Goal: Transaction & Acquisition: Purchase product/service

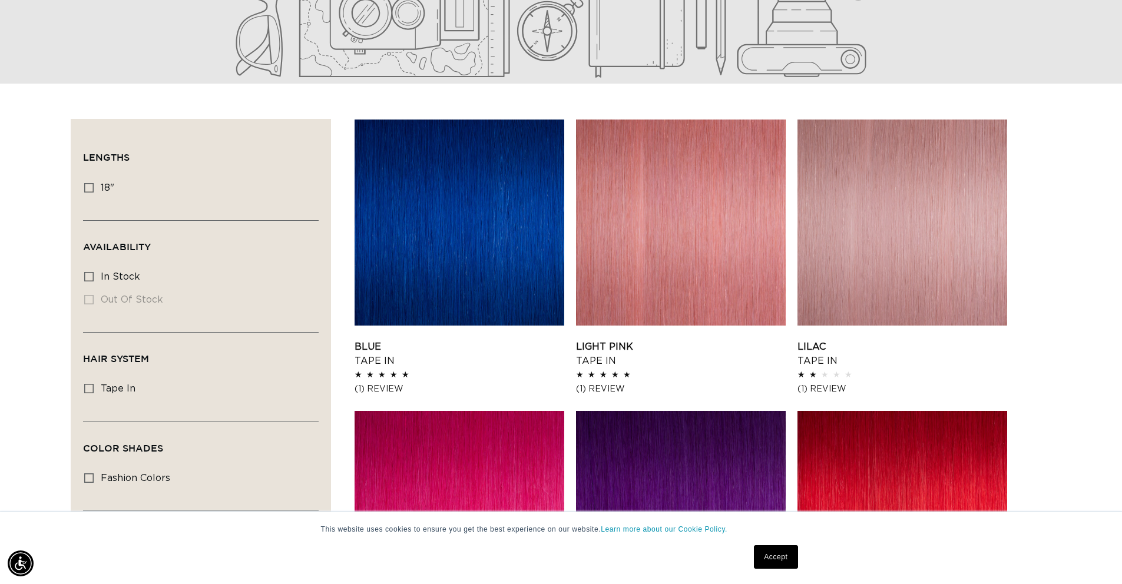
scroll to position [0, 1038]
click at [85, 184] on rect at bounding box center [89, 188] width 8 height 8
click at [85, 184] on input "18" 18" (8 products)" at bounding box center [88, 187] width 9 height 9
checkbox input "true"
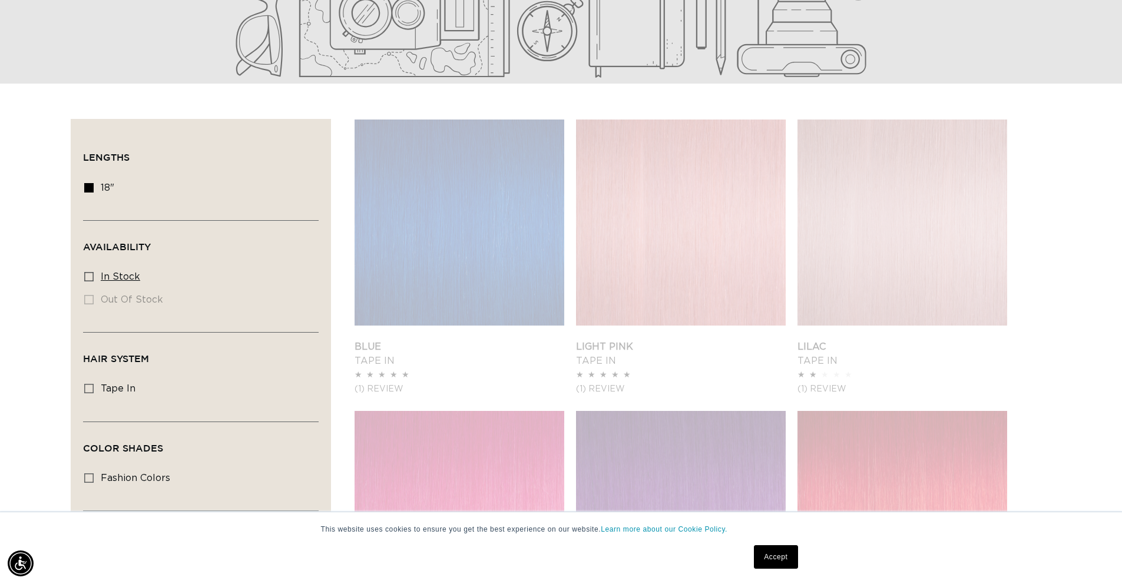
click at [84, 277] on icon at bounding box center [88, 276] width 9 height 9
click at [84, 277] on input "In stock In stock (8 products)" at bounding box center [88, 276] width 9 height 9
checkbox input "true"
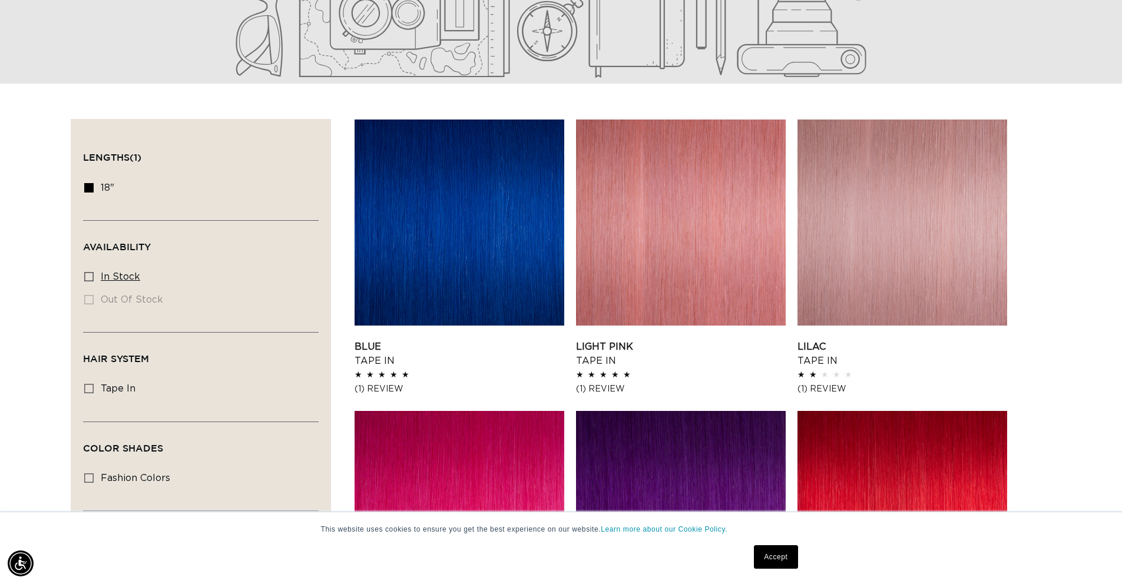
scroll to position [0, 2077]
click at [87, 275] on rect at bounding box center [89, 277] width 8 height 8
click at [87, 275] on input "In stock In stock (8 products)" at bounding box center [88, 276] width 9 height 9
checkbox input "true"
click at [88, 390] on icon at bounding box center [88, 388] width 9 height 9
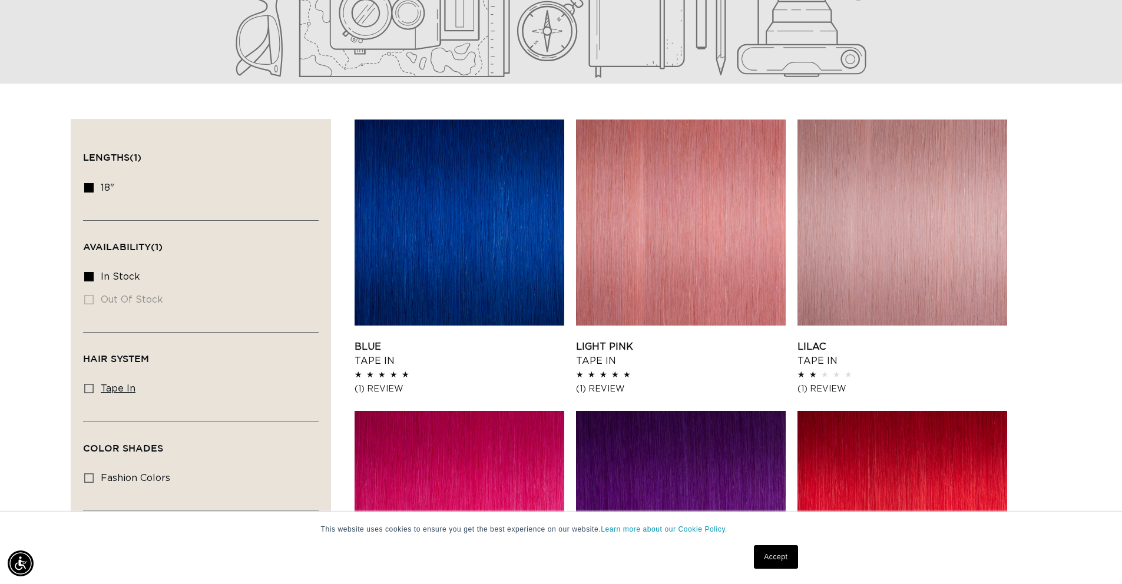
click at [88, 390] on input "tape in tape in (8 products)" at bounding box center [88, 388] width 9 height 9
checkbox input "true"
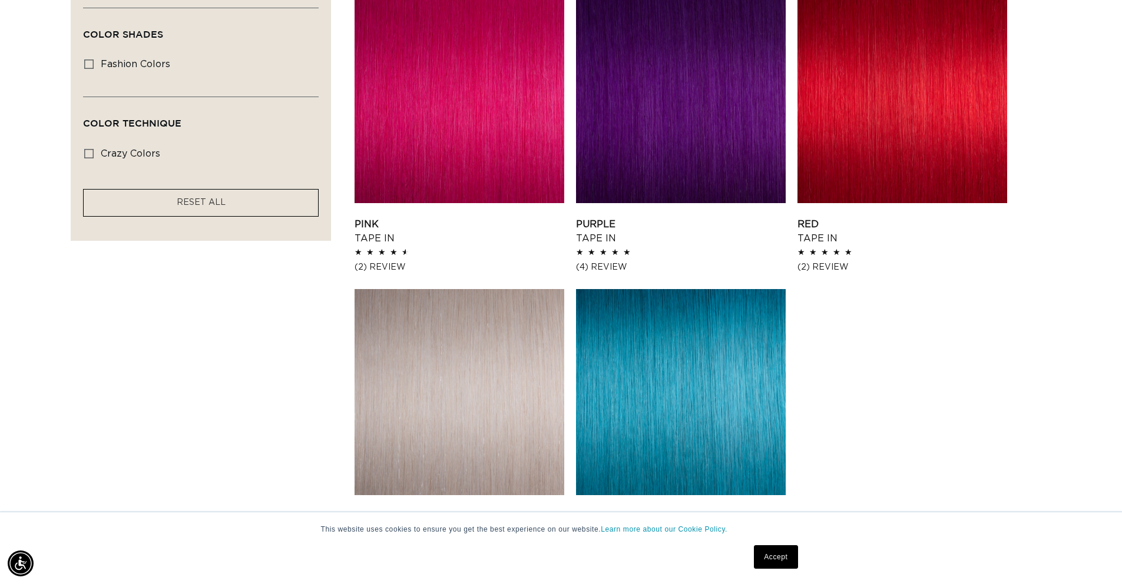
scroll to position [736, 0]
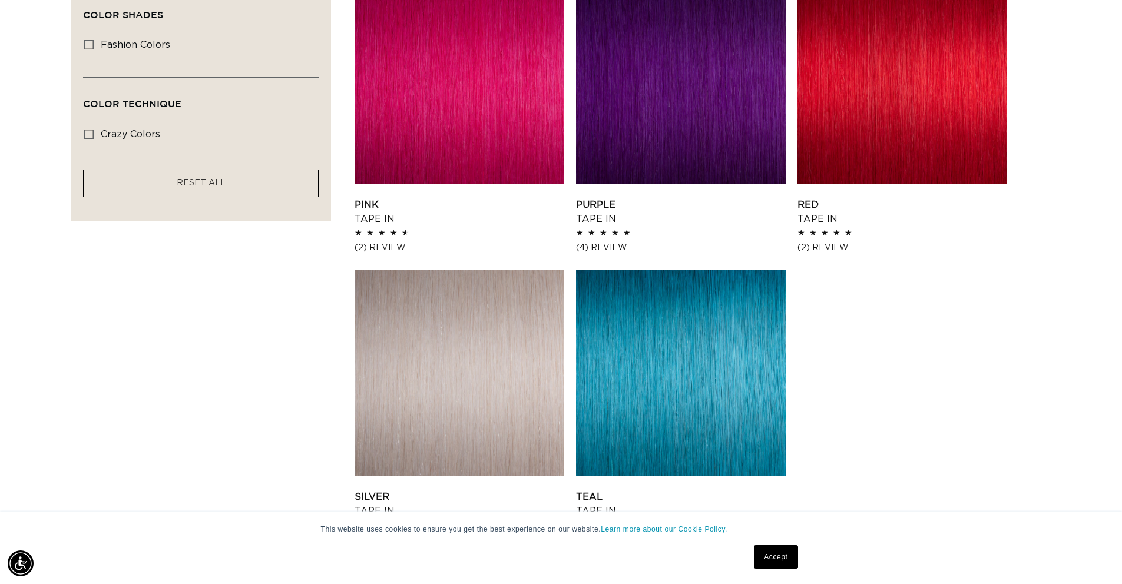
click at [643, 490] on link "Teal Tape In" at bounding box center [681, 504] width 210 height 28
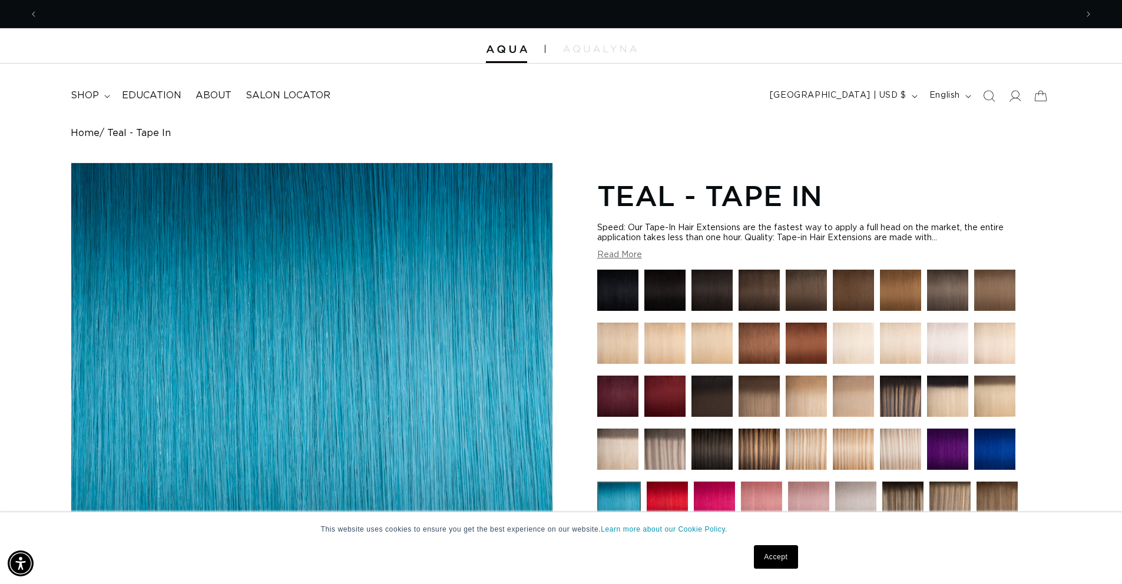
scroll to position [0, 1038]
